Goal: Navigation & Orientation: Understand site structure

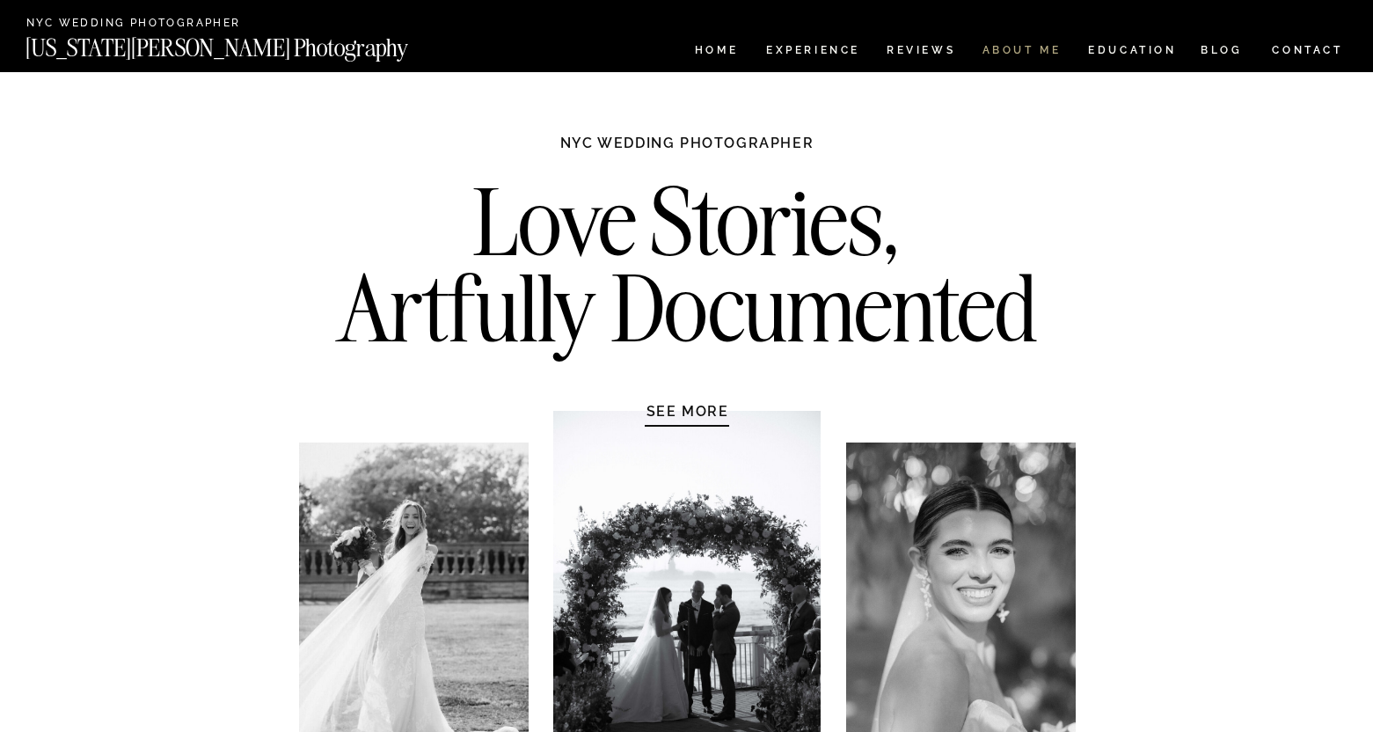
click at [1035, 48] on nav "ABOUT ME" at bounding box center [1022, 52] width 80 height 15
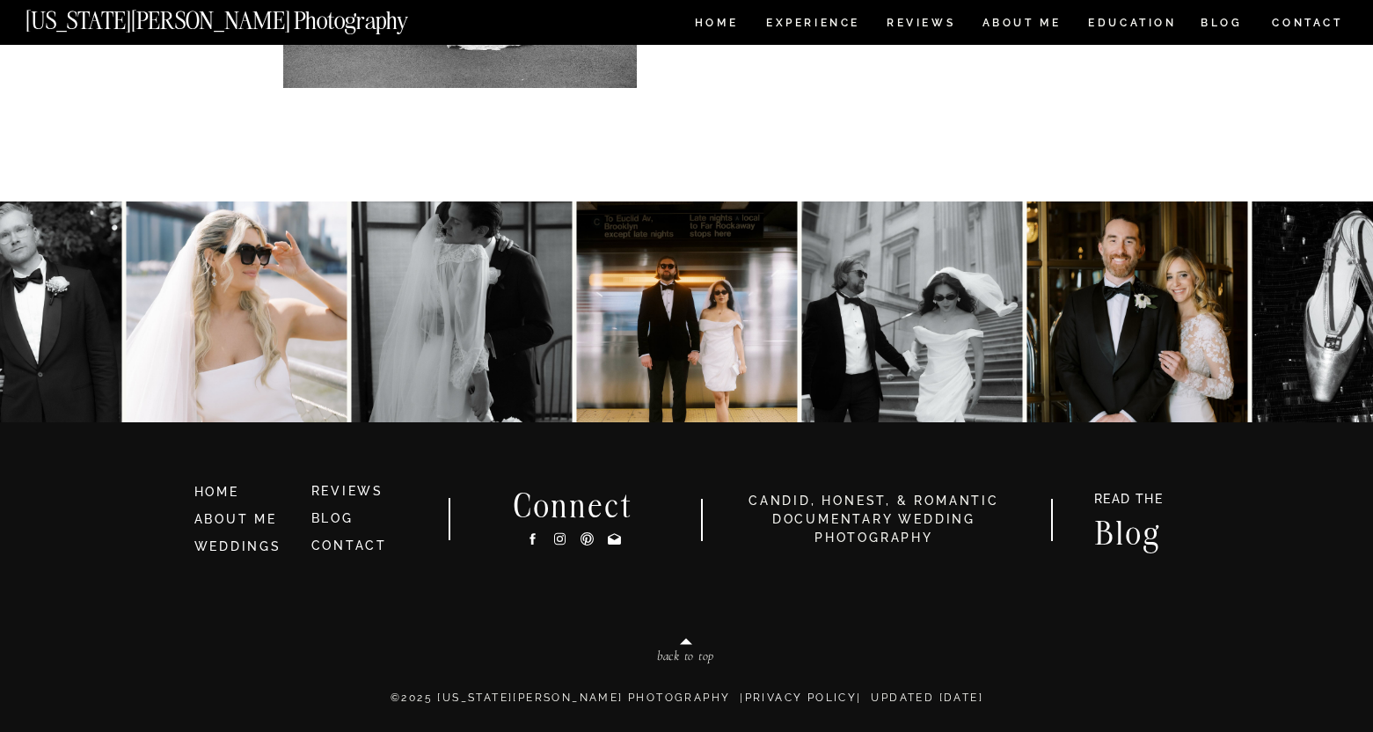
scroll to position [3811, 0]
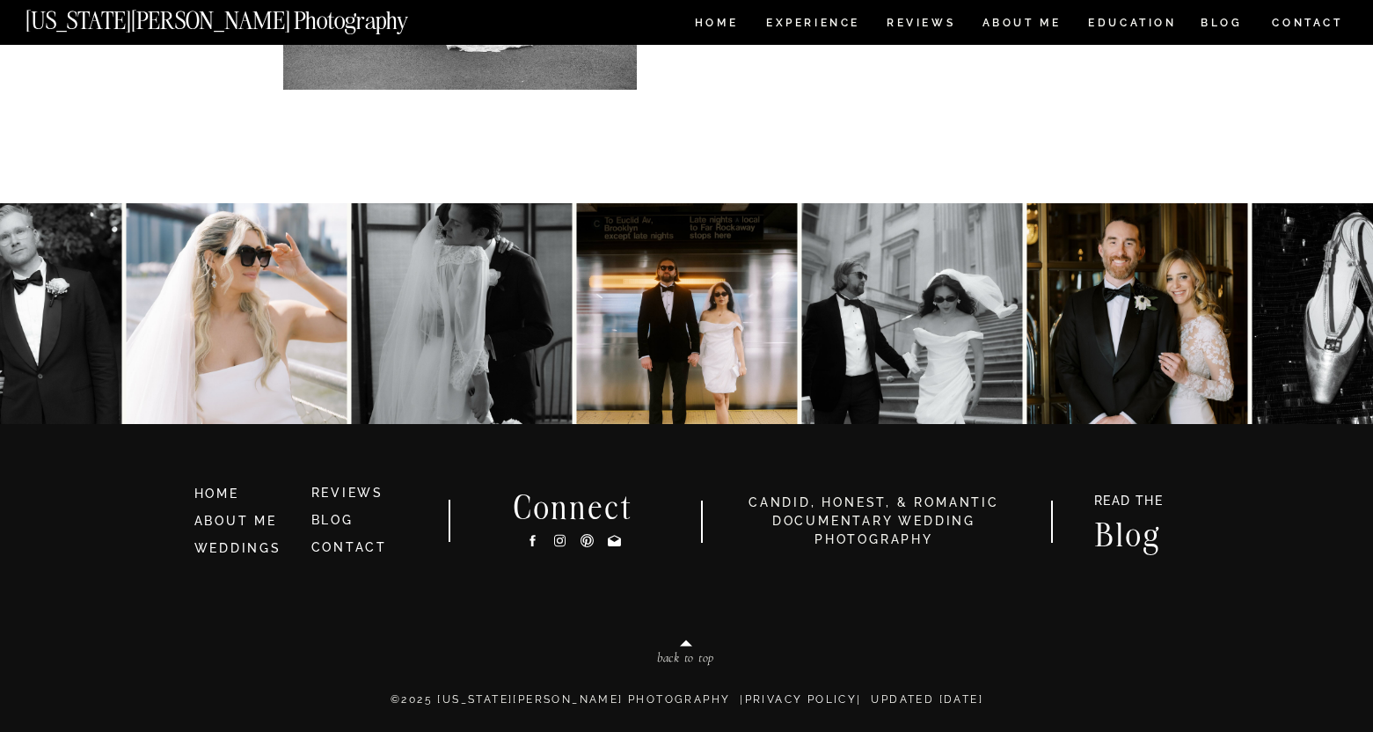
click at [227, 502] on h3 "HOME" at bounding box center [245, 494] width 102 height 19
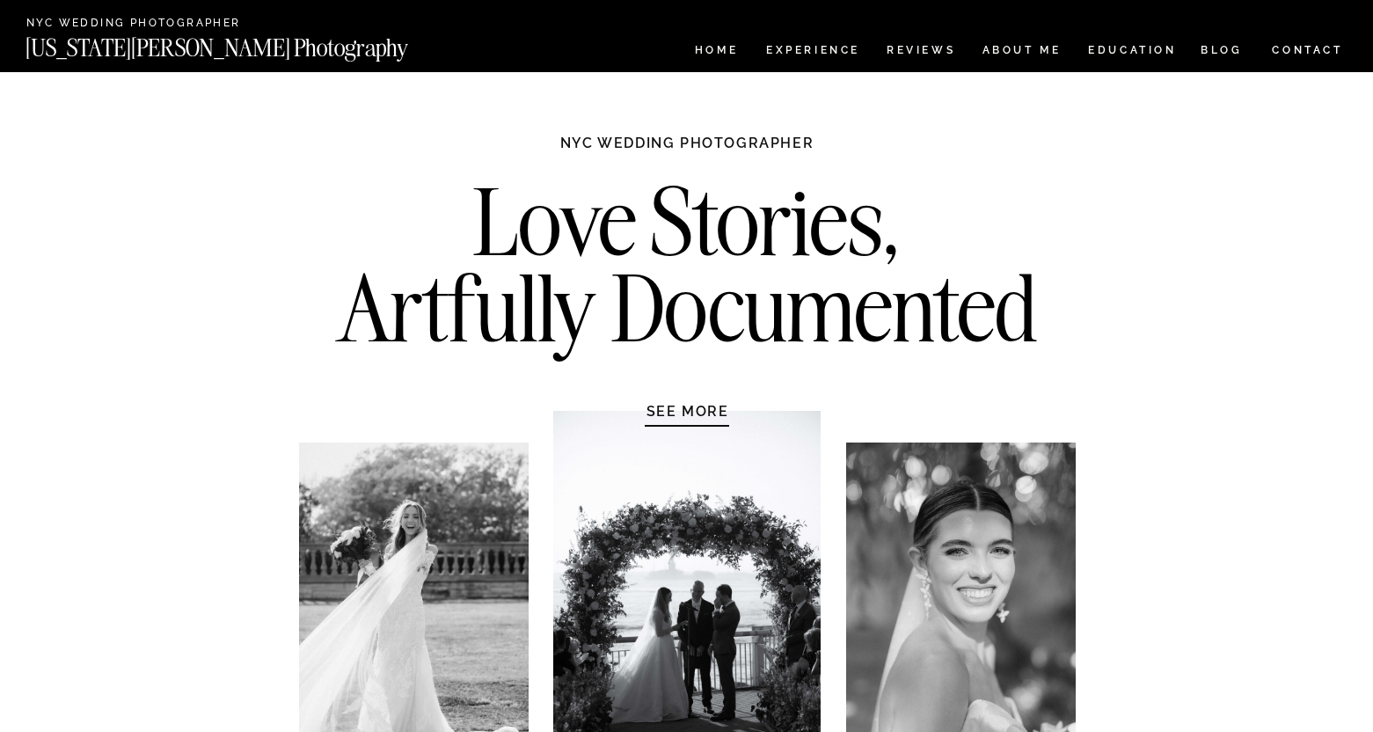
click at [1289, 56] on nav "CONTACT" at bounding box center [1307, 49] width 73 height 19
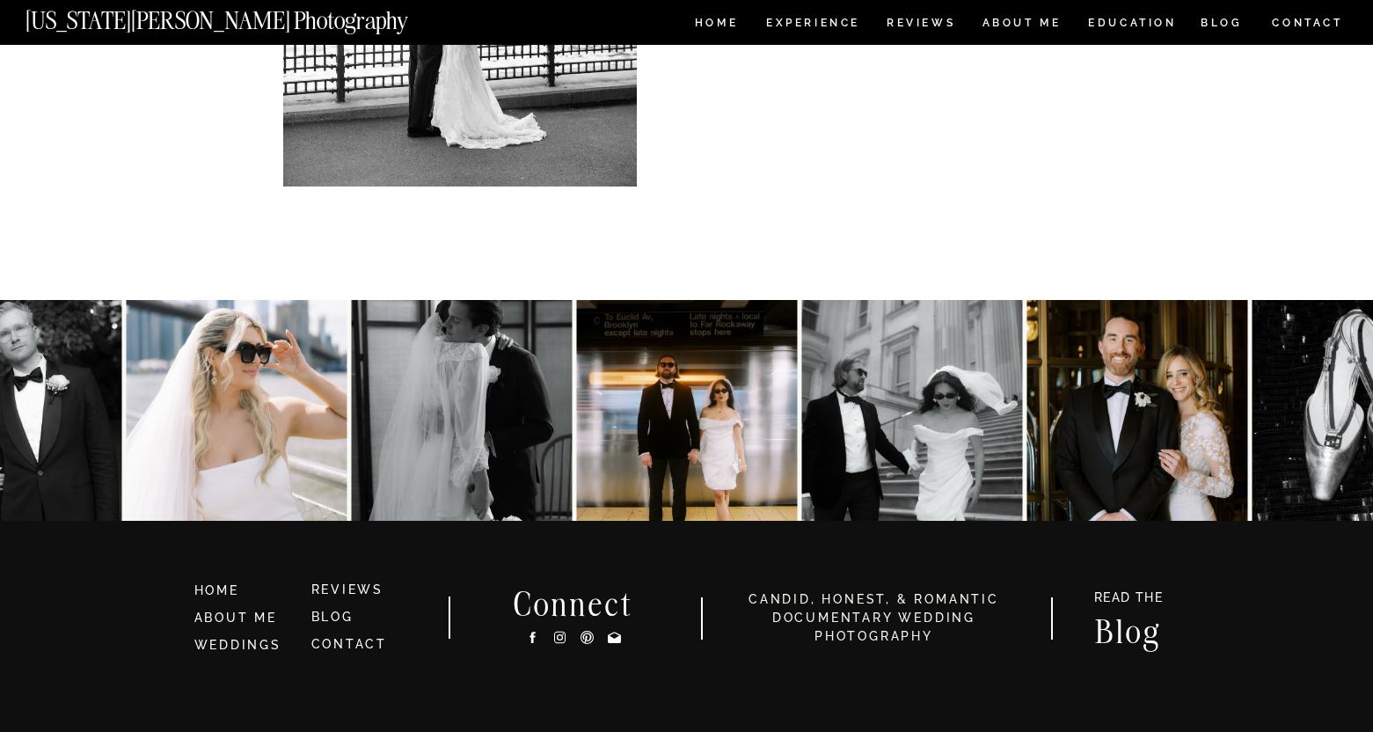
scroll to position [855, 0]
click at [247, 622] on link "ABOUT ME" at bounding box center [235, 617] width 83 height 14
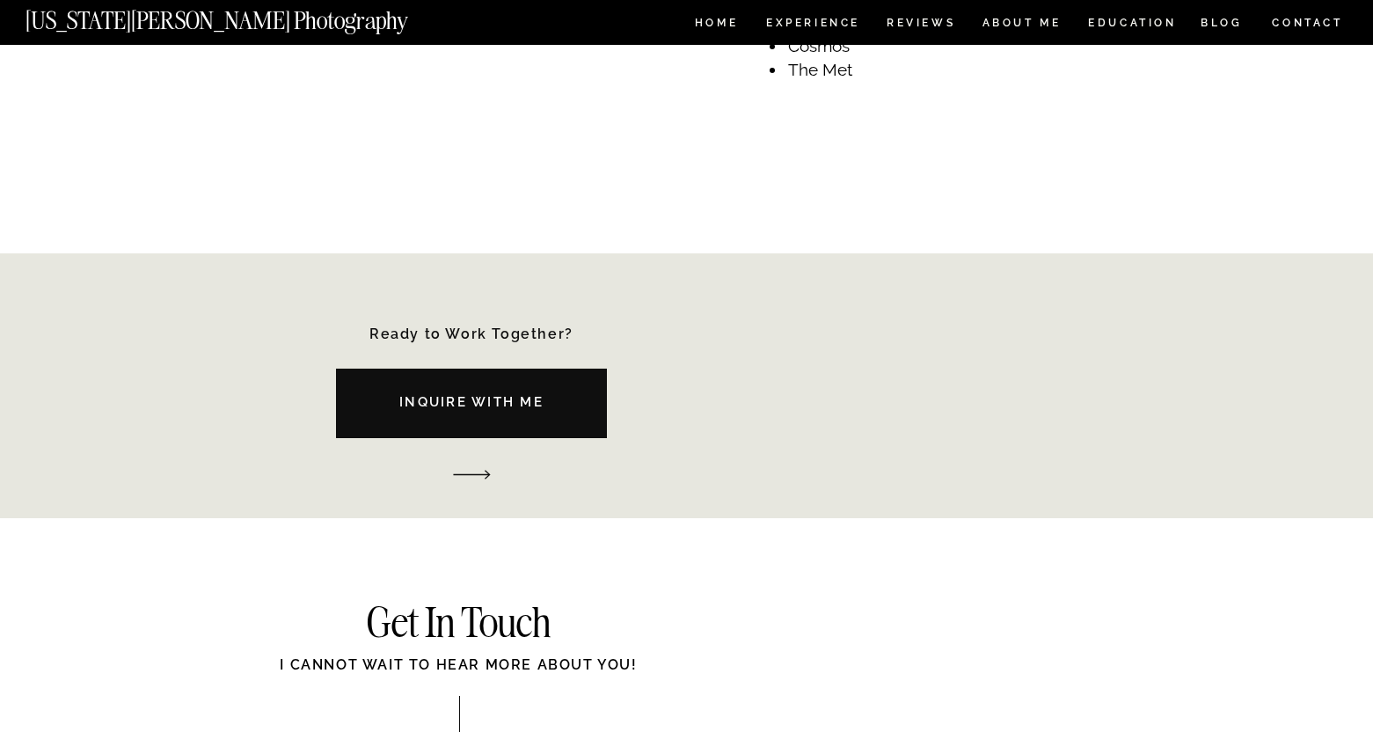
scroll to position [2371, 0]
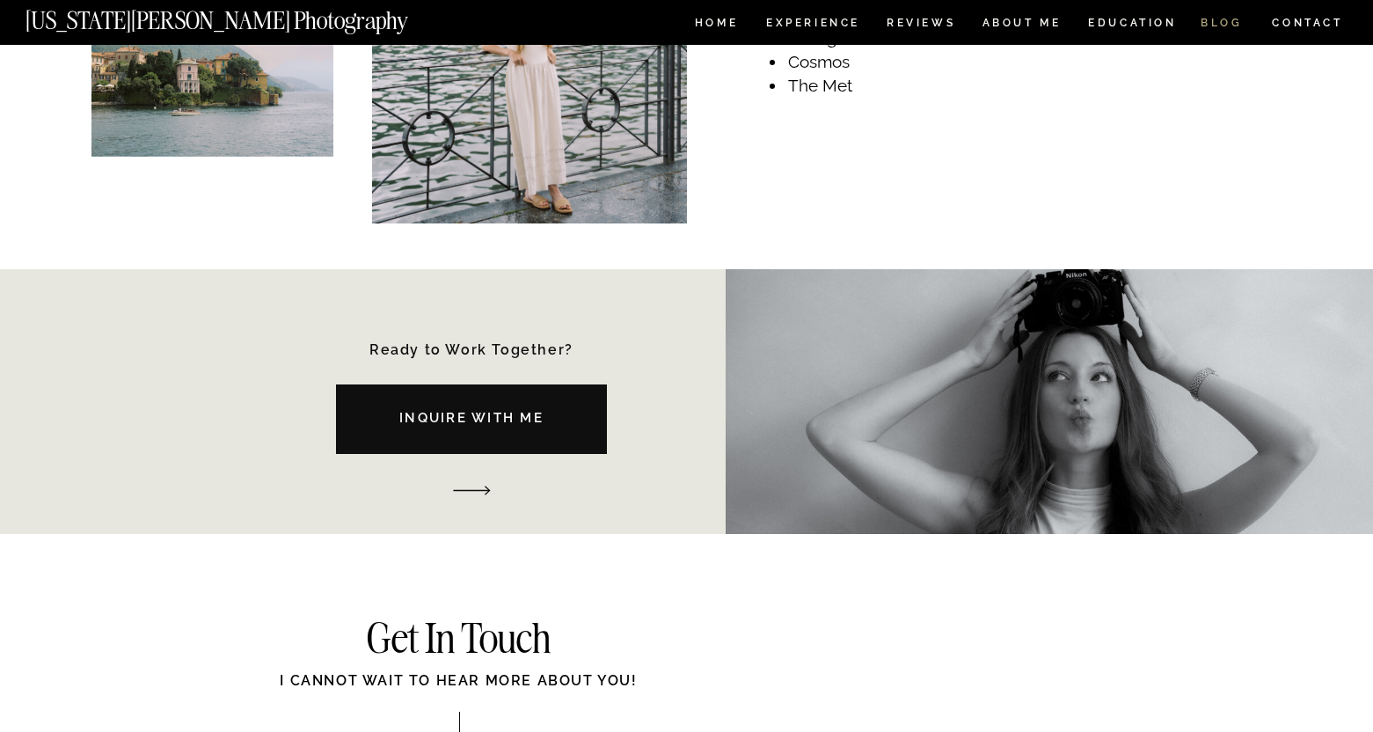
click at [1228, 21] on nav "BLOG" at bounding box center [1222, 25] width 42 height 15
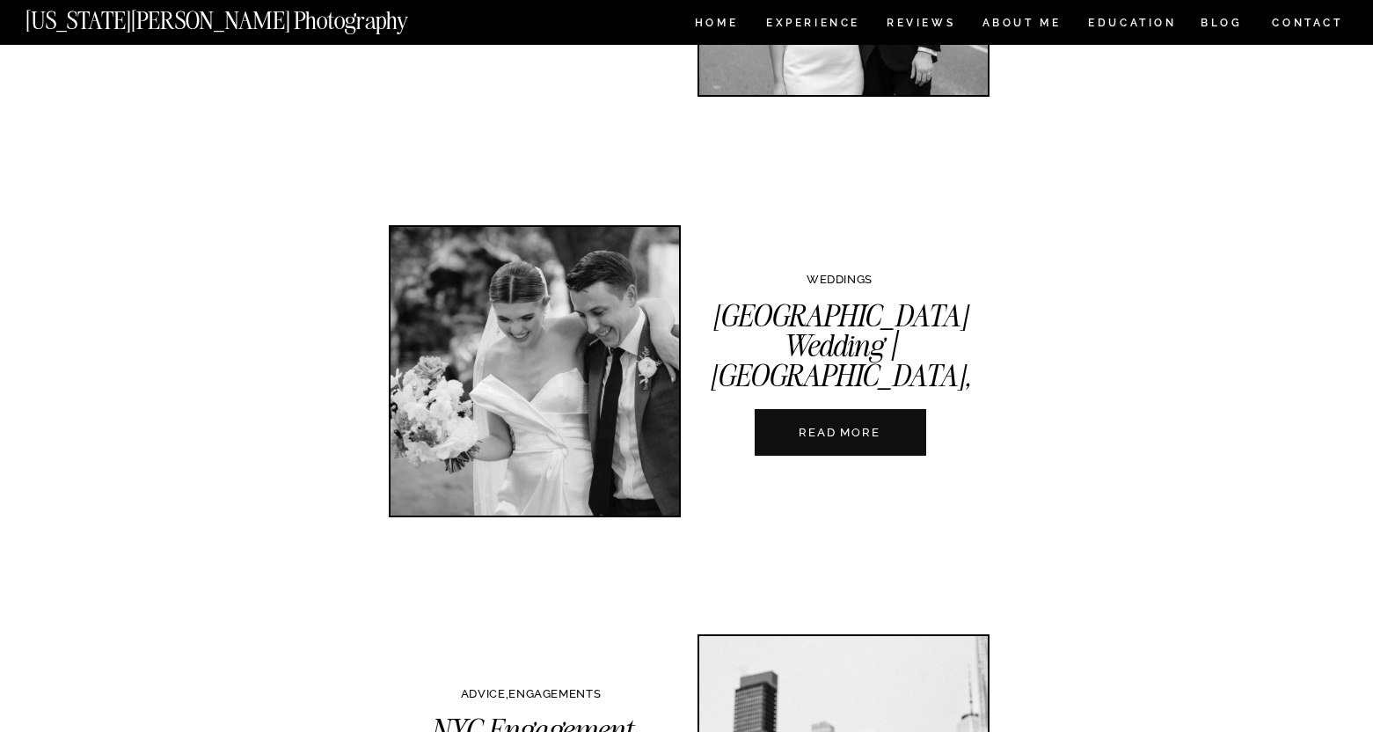
scroll to position [1190, 0]
